Goal: Information Seeking & Learning: Learn about a topic

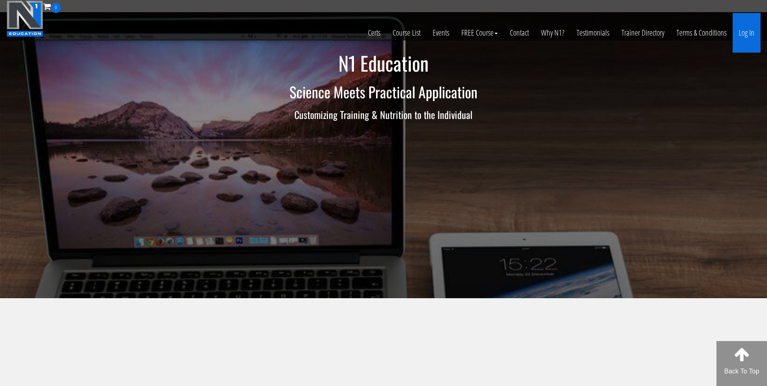
click at [746, 37] on link "Log In" at bounding box center [746, 33] width 28 height 40
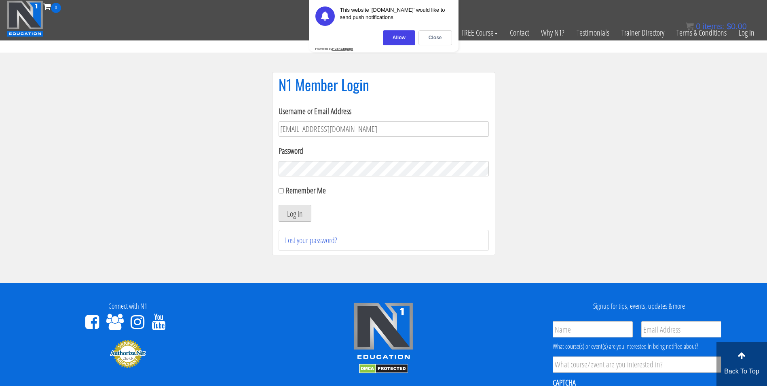
type input "[EMAIL_ADDRESS][DOMAIN_NAME]"
click at [278, 205] on button "Log In" at bounding box center [294, 213] width 33 height 17
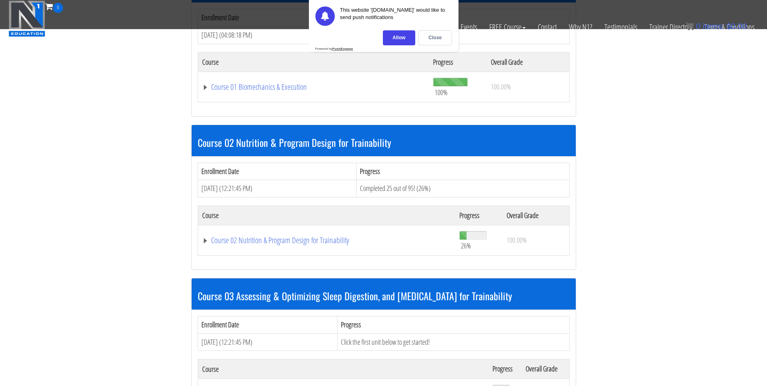
scroll to position [316, 0]
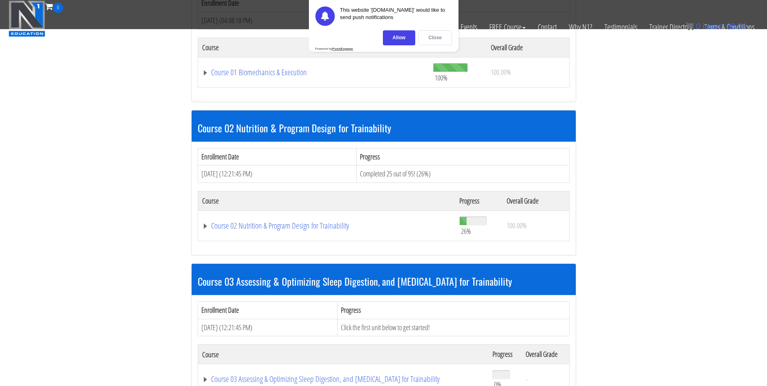
click at [451, 37] on div "Close" at bounding box center [435, 37] width 34 height 15
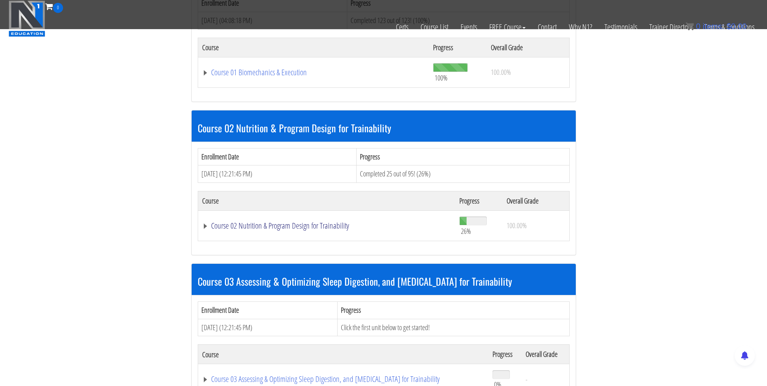
click at [307, 227] on link "Course 02 Nutrition & Program Design for Trainability" at bounding box center [326, 225] width 249 height 8
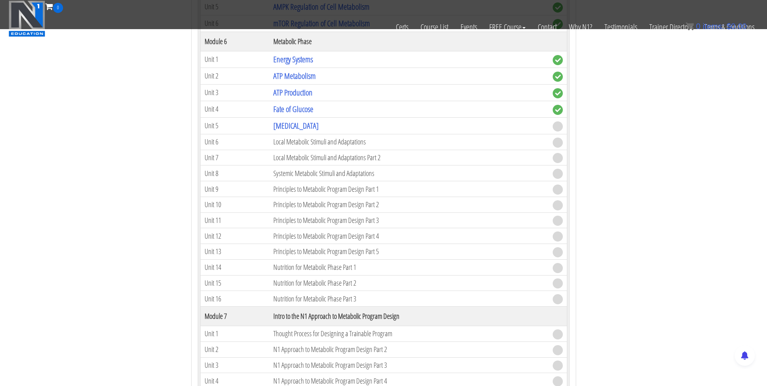
scroll to position [973, 0]
click at [297, 120] on link "Oxidative Stress" at bounding box center [295, 125] width 45 height 11
